Goal: Transaction & Acquisition: Purchase product/service

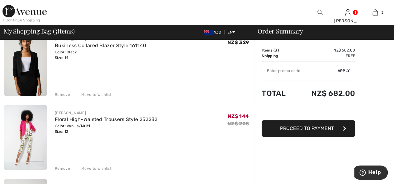
scroll to position [31, 0]
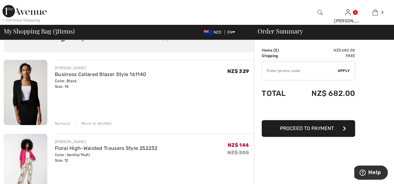
click at [322, 129] on span "Proceed to Payment" at bounding box center [307, 129] width 54 height 6
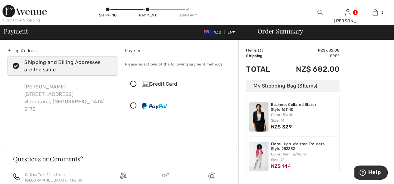
click at [133, 84] on icon at bounding box center [133, 84] width 16 height 7
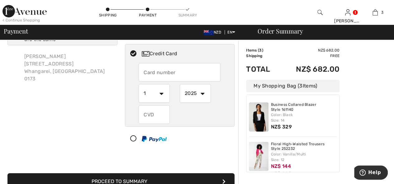
scroll to position [31, 0]
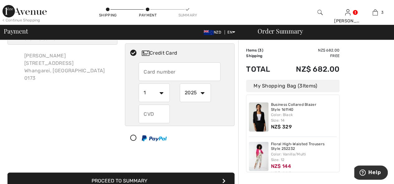
click at [147, 72] on input "text" at bounding box center [179, 72] width 82 height 19
type input "[CREDIT_CARD_NUMBER]"
click at [161, 92] on select "1 2 3 4 5 6 7 8 9 10 11 12" at bounding box center [153, 93] width 31 height 19
select select "11"
click at [138, 84] on select "1 2 3 4 5 6 7 8 9 10 11 12" at bounding box center [153, 93] width 31 height 19
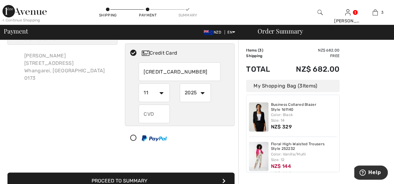
click at [202, 93] on select "2025 2026 2027 2028 2029 2030 2031 2032 2033 2034 2035" at bounding box center [195, 93] width 31 height 19
select select "2029"
click at [180, 84] on select "2025 2026 2027 2028 2029 2030 2031 2032 2033 2034 2035" at bounding box center [195, 93] width 31 height 19
click at [157, 115] on input "text" at bounding box center [153, 114] width 31 height 19
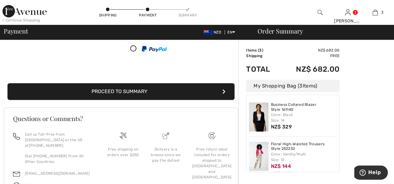
scroll to position [124, 0]
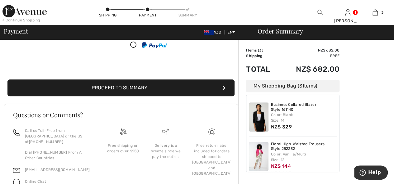
type input "080"
click at [216, 87] on button "Proceed to Summary" at bounding box center [120, 88] width 227 height 17
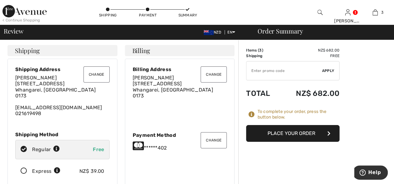
click at [94, 74] on button "Change" at bounding box center [96, 75] width 26 height 16
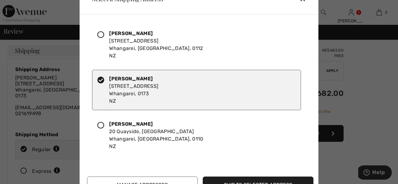
click at [101, 35] on icon at bounding box center [100, 34] width 7 height 7
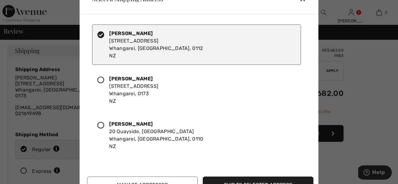
click at [284, 182] on button "Ship to Selected Address" at bounding box center [258, 185] width 111 height 17
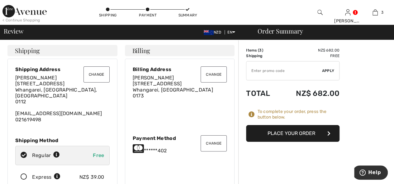
click at [24, 174] on icon at bounding box center [24, 177] width 16 height 7
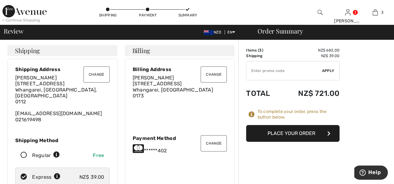
click at [216, 74] on button "Change" at bounding box center [213, 75] width 26 height 16
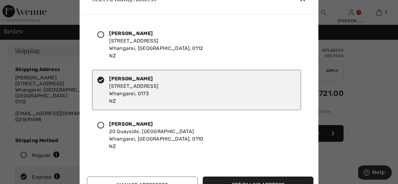
click at [159, 44] on div "Rosemary Cox 3 Timandra Place, Kamo Whangarei, Northland, 0112 NZ" at bounding box center [156, 45] width 94 height 30
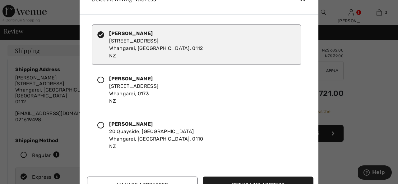
click at [283, 181] on button "Set Billing Address" at bounding box center [258, 185] width 111 height 17
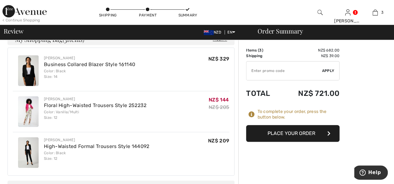
scroll to position [156, 0]
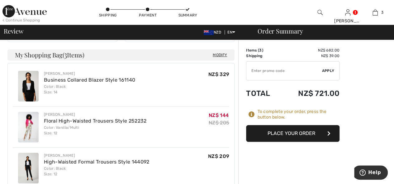
click at [294, 136] on button "Place Your Order" at bounding box center [292, 133] width 93 height 17
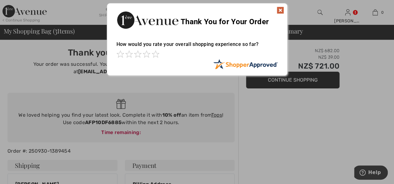
click at [281, 9] on img at bounding box center [279, 10] width 7 height 7
